Goal: Task Accomplishment & Management: Manage account settings

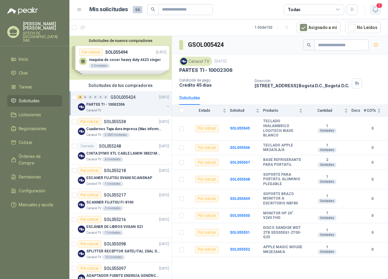
click at [379, 5] on span "1" at bounding box center [379, 6] width 7 height 6
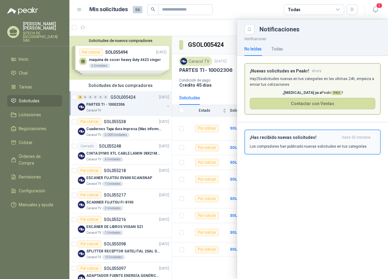
click at [313, 139] on h3 "¡Has recibido nuevas solicitudes!" at bounding box center [295, 137] width 90 height 5
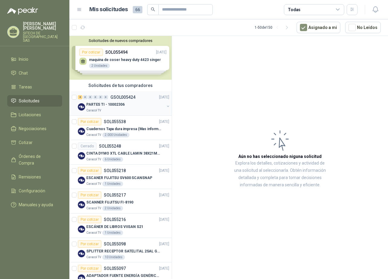
click at [116, 107] on p "PARTES TI - 10002306" at bounding box center [105, 105] width 38 height 6
